Goal: Find specific page/section

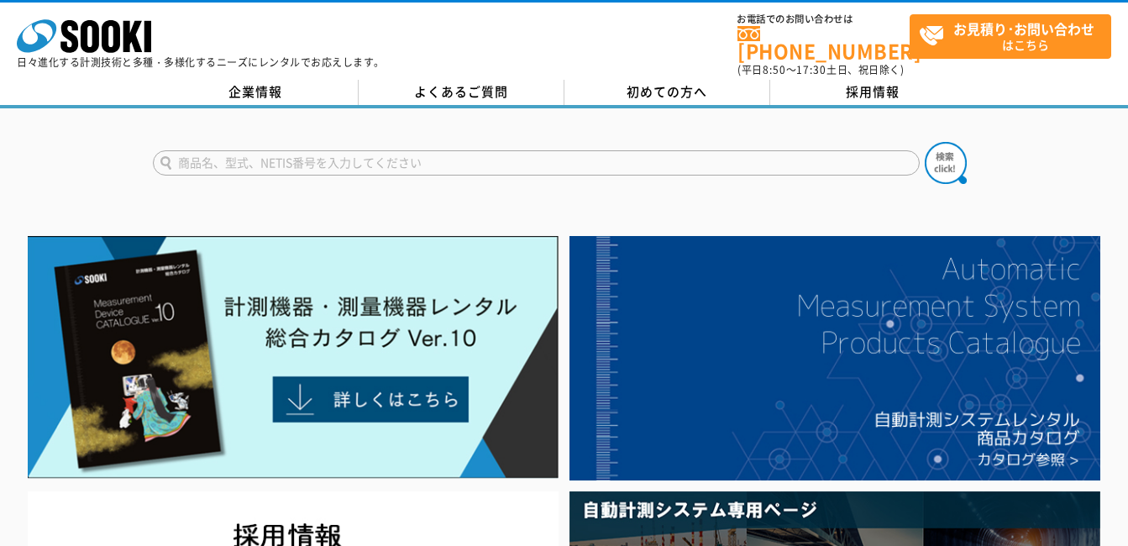
drag, startPoint x: 0, startPoint y: 0, endPoint x: 343, endPoint y: 153, distance: 375.8
click at [343, 153] on input "text" at bounding box center [536, 162] width 767 height 25
type input "楽位置"
click at [941, 159] on img at bounding box center [945, 163] width 42 height 42
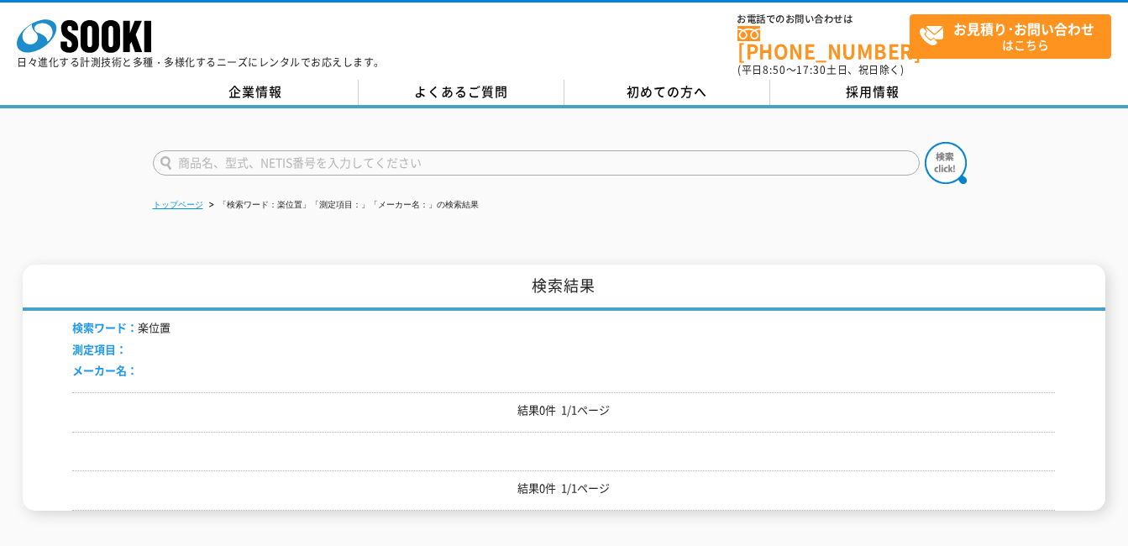
click at [187, 200] on link "トップページ" at bounding box center [178, 204] width 50 height 9
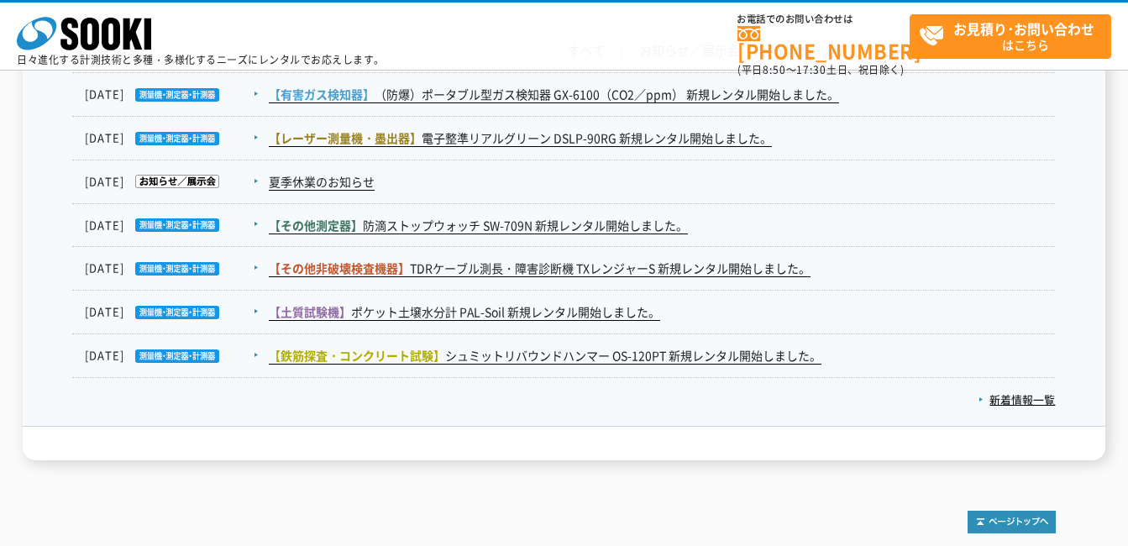
scroll to position [2854, 0]
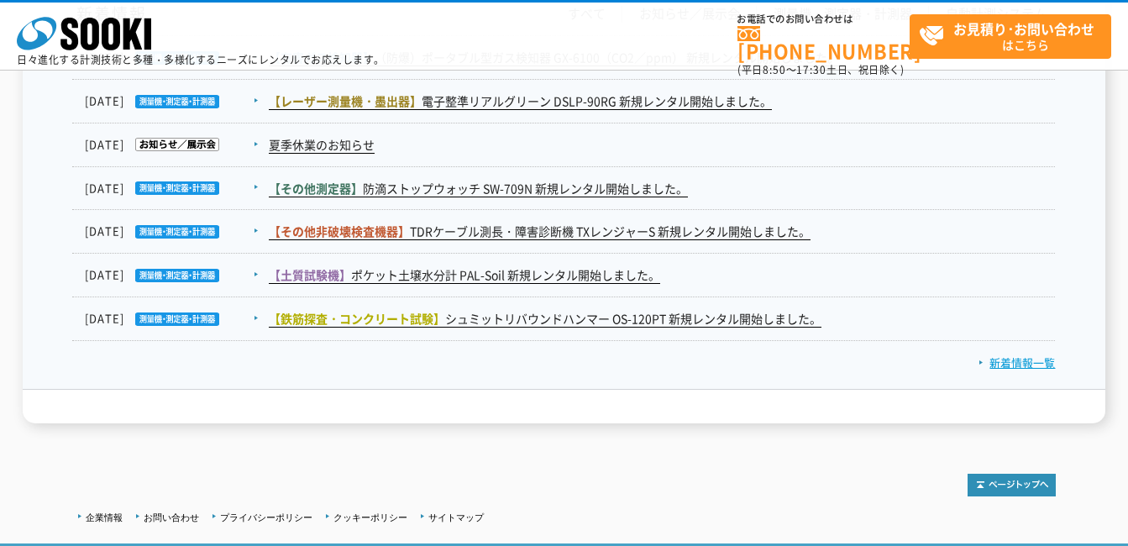
click at [1000, 361] on link "新着情報一覧" at bounding box center [1016, 362] width 76 height 16
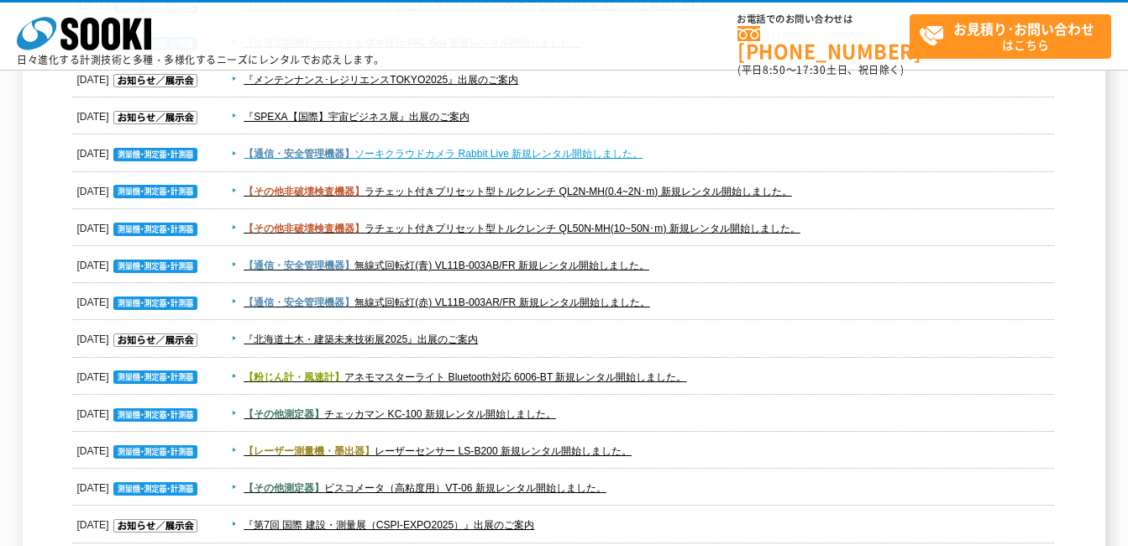
scroll to position [504, 0]
